Goal: Task Accomplishment & Management: Use online tool/utility

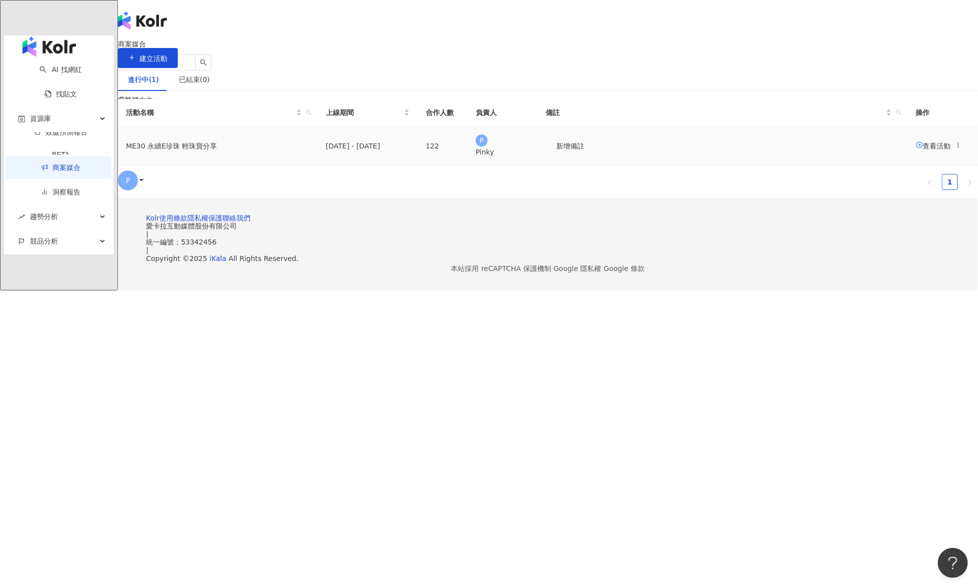
click at [916, 149] on span "查看活動" at bounding box center [933, 145] width 35 height 8
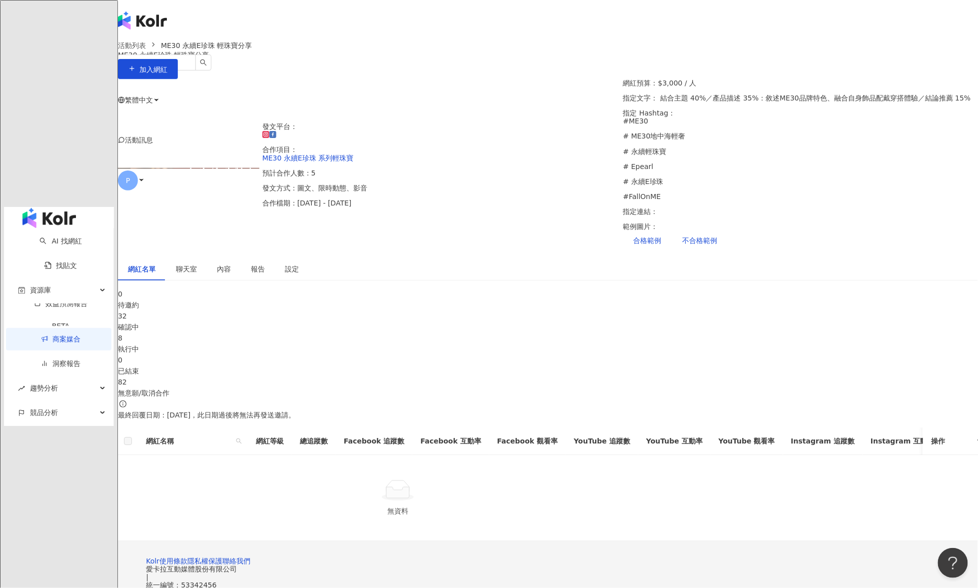
click at [444, 310] on div "32" at bounding box center [548, 315] width 860 height 11
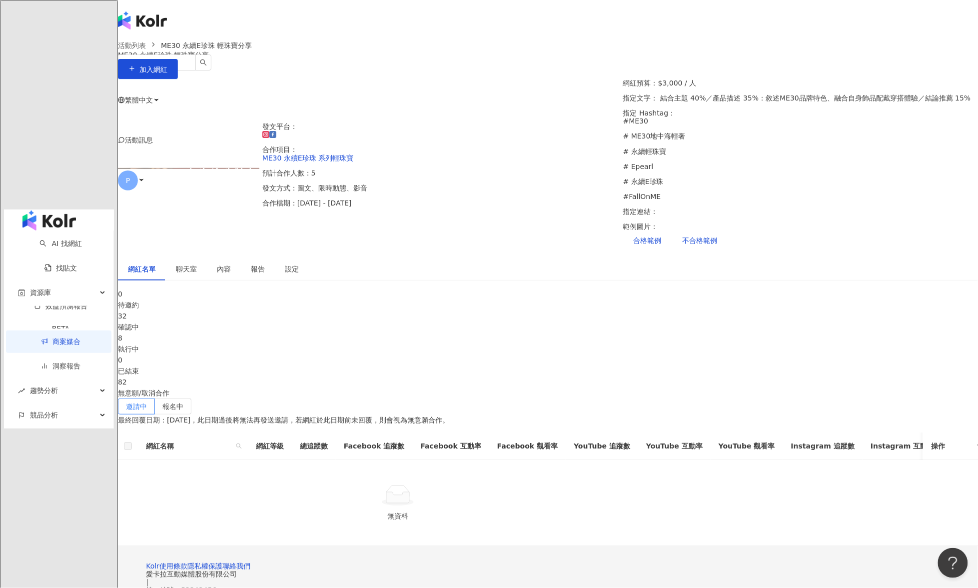
scroll to position [63, 0]
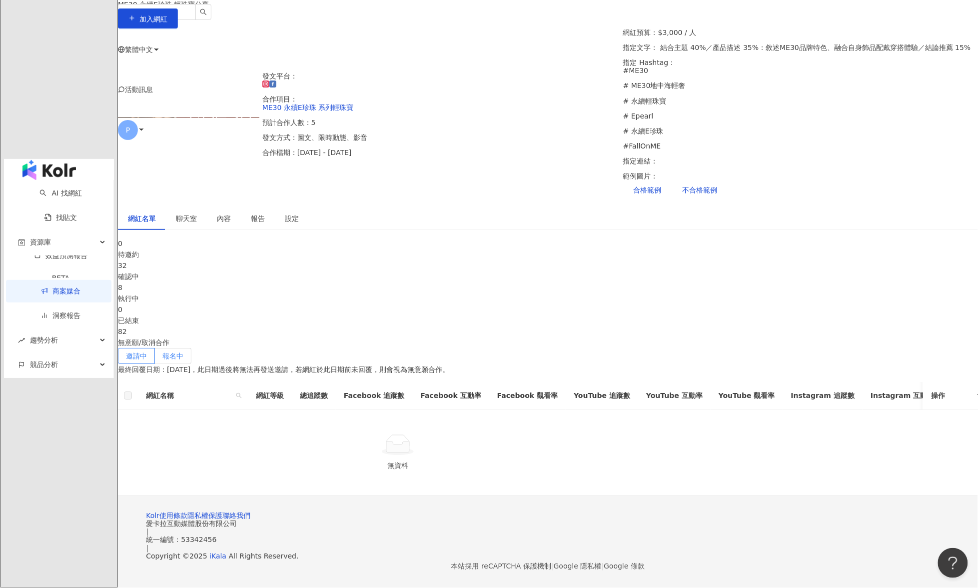
click at [191, 348] on label "報名中" at bounding box center [173, 356] width 36 height 16
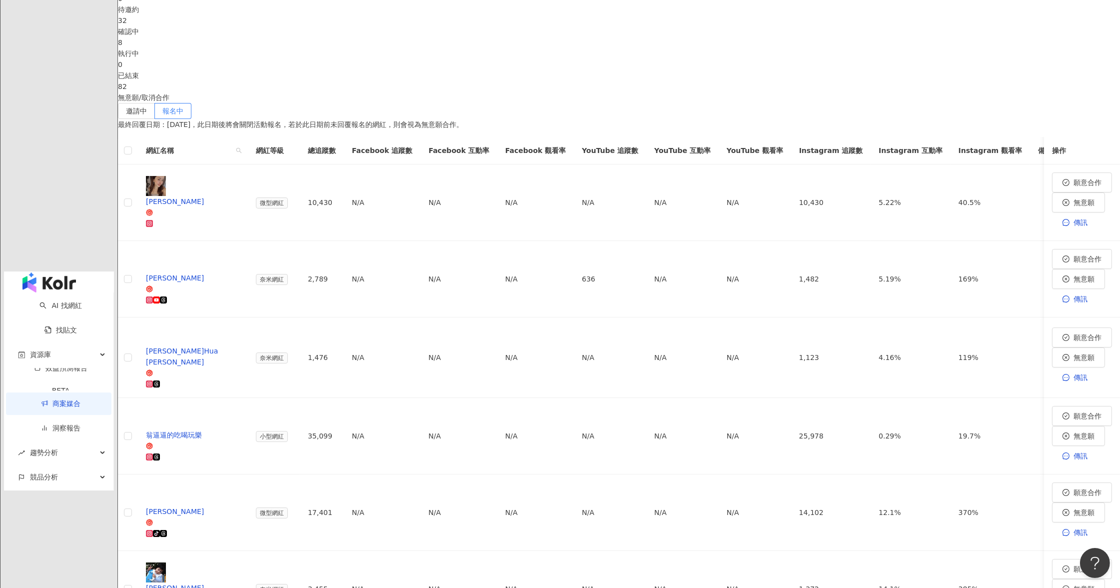
scroll to position [381, 0]
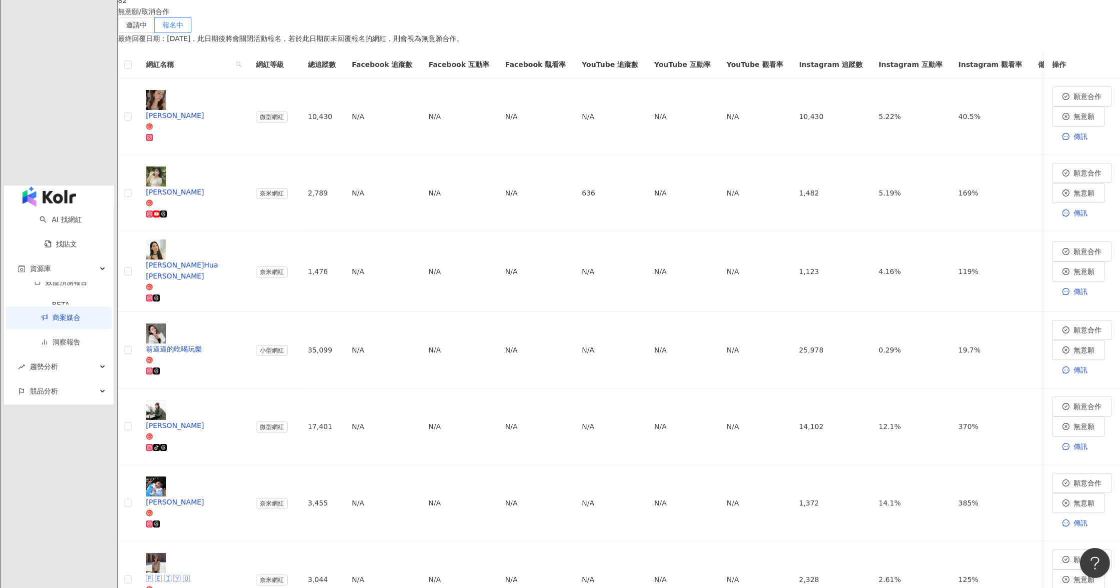
click at [153, 520] on icon at bounding box center [149, 523] width 7 height 7
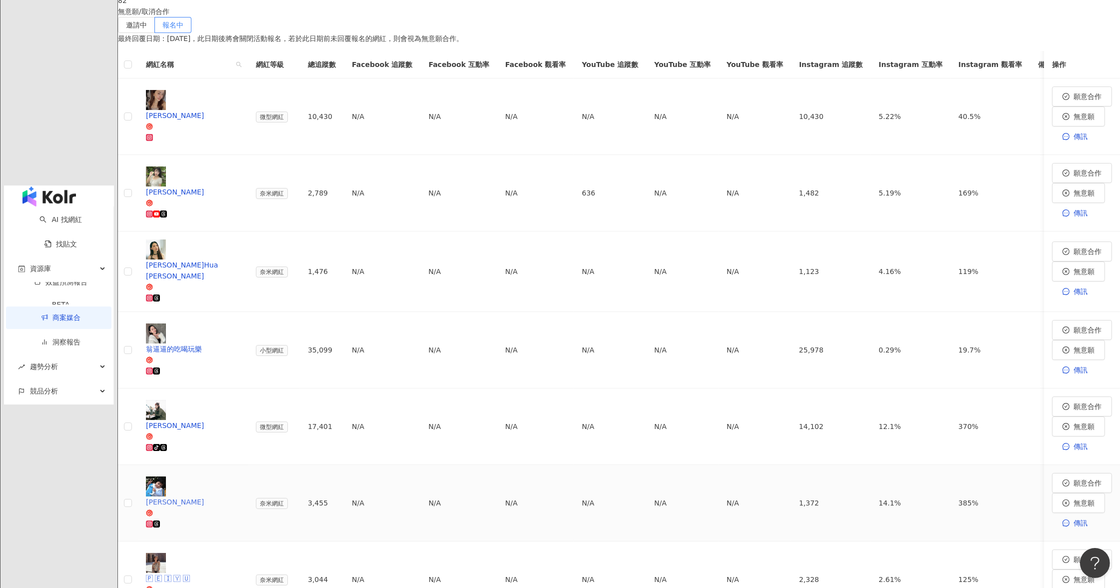
click at [151, 522] on icon at bounding box center [148, 523] width 3 height 3
click at [978, 499] on span "無意願" at bounding box center [1083, 503] width 21 height 8
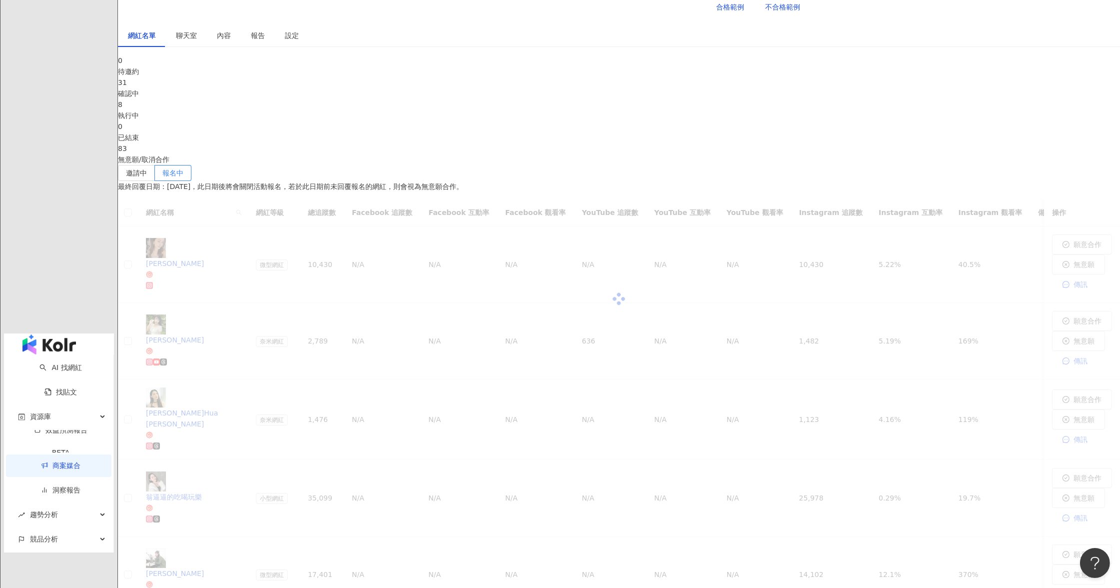
scroll to position [315, 0]
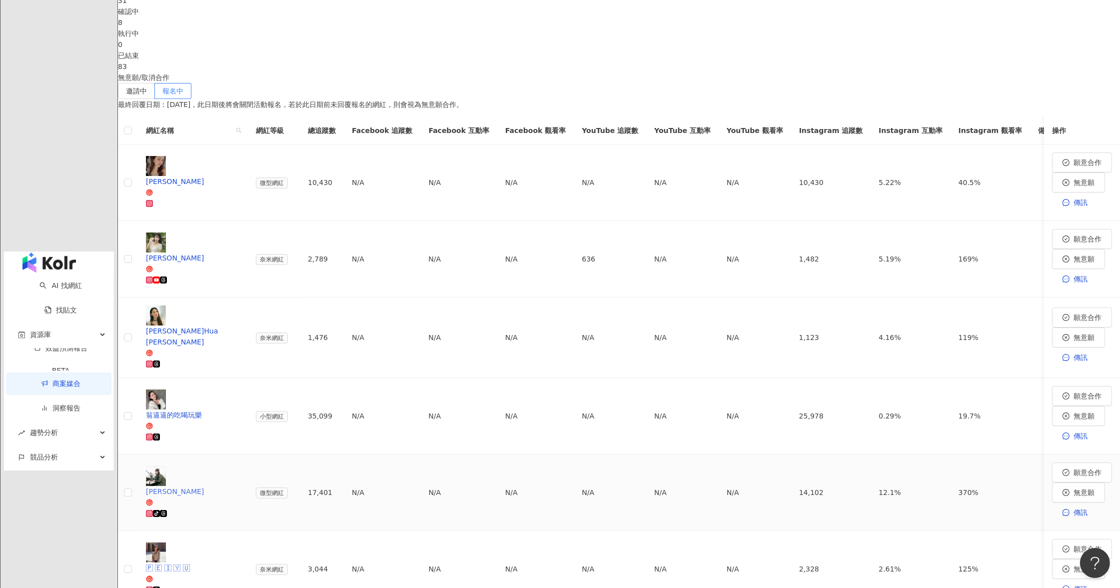
click at [151, 511] on icon at bounding box center [148, 512] width 3 height 3
click at [152, 434] on icon at bounding box center [149, 436] width 5 height 5
click at [151, 362] on icon at bounding box center [148, 363] width 3 height 3
click at [150, 279] on icon at bounding box center [149, 279] width 1 height 1
click at [150, 202] on icon at bounding box center [149, 202] width 1 height 1
